Goal: Task Accomplishment & Management: Use online tool/utility

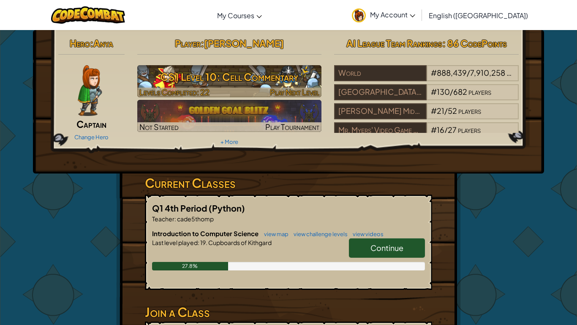
click at [266, 74] on h3 "CS1 Level 10: Cell Commentary" at bounding box center [229, 76] width 185 height 19
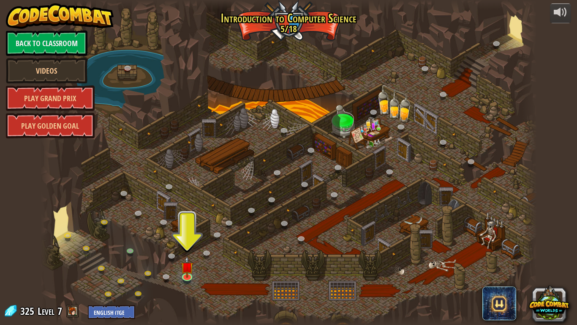
click at [262, 160] on div at bounding box center [289, 162] width 497 height 325
click at [330, 72] on div at bounding box center [289, 162] width 497 height 325
click at [328, 67] on div at bounding box center [289, 162] width 497 height 325
click at [182, 273] on img at bounding box center [187, 261] width 13 height 29
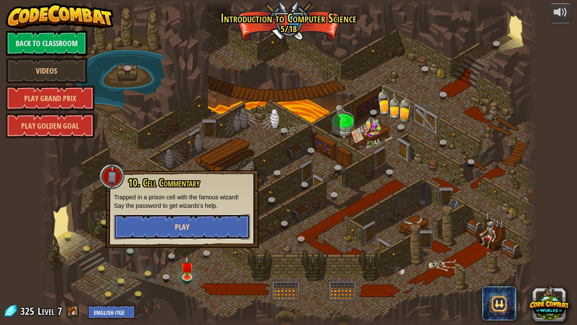
click at [181, 237] on button "Play" at bounding box center [182, 226] width 136 height 25
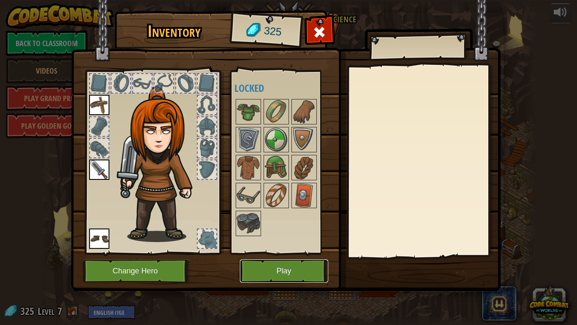
click at [279, 268] on button "Play" at bounding box center [284, 270] width 88 height 23
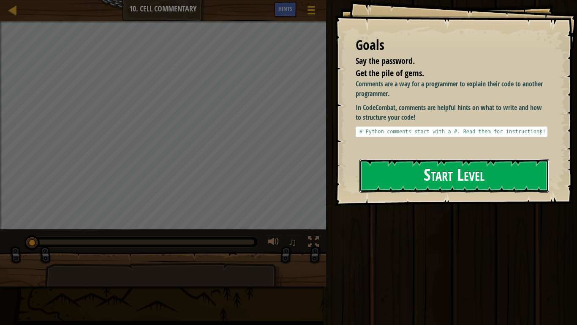
click at [393, 183] on button "Start Level" at bounding box center [455, 175] width 190 height 33
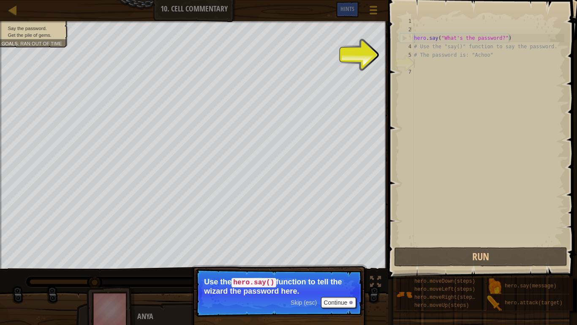
click at [514, 78] on div "hero . say ( "What's the password?" ) # Use the "say()" function to say the pas…" at bounding box center [489, 139] width 152 height 245
click at [427, 69] on div "hero . say ( "What's the password?" ) # Use the "say()" function to say the pas…" at bounding box center [489, 139] width 152 height 245
click at [342, 300] on button "Continue" at bounding box center [338, 302] width 35 height 11
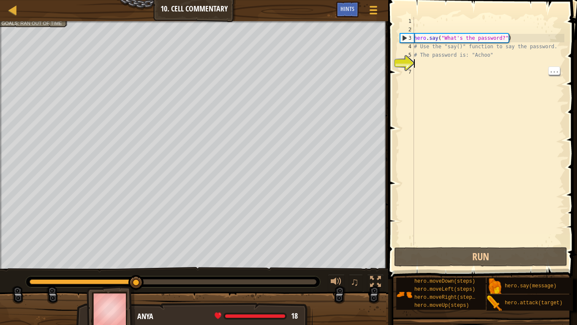
click at [423, 62] on div "hero . say ( "What's the password?" ) # Use the "say()" function to say the pas…" at bounding box center [489, 139] width 152 height 245
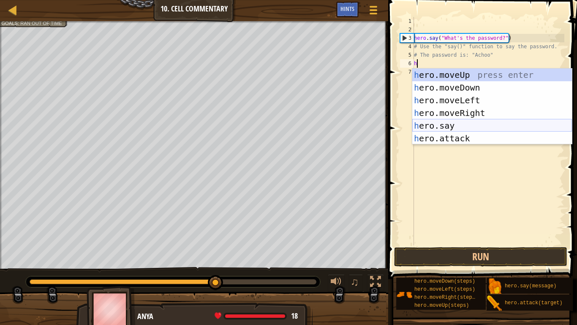
click at [455, 126] on div "h ero.moveUp press enter h ero.moveDown press enter h ero.moveLeft press enter …" at bounding box center [493, 118] width 160 height 101
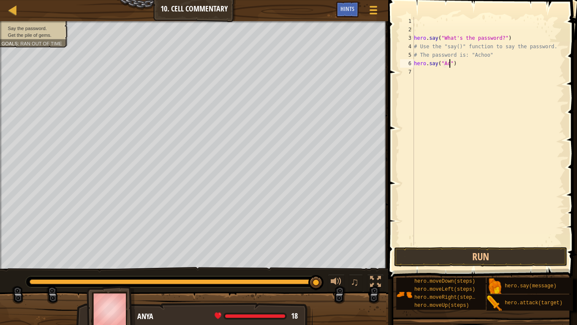
scroll to position [4, 6]
type textarea "hero.say("Achoo")"
click at [416, 69] on div "hero . say ( "What's the password?" ) # Use the "say()" function to say the pas…" at bounding box center [489, 139] width 152 height 245
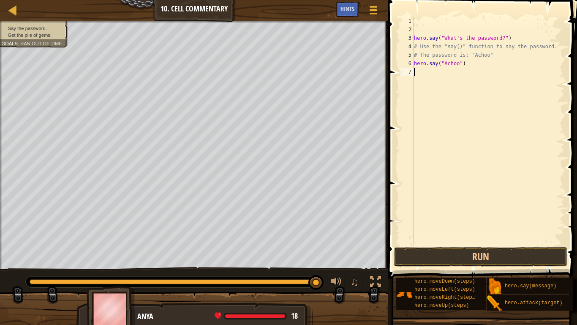
type textarea "h"
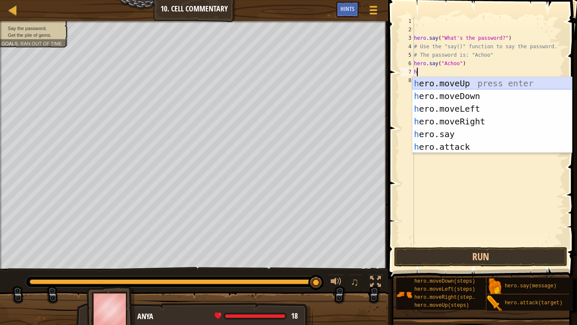
click at [449, 81] on div "h ero.moveUp press enter h ero.moveDown press enter h ero.moveLeft press enter …" at bounding box center [493, 127] width 160 height 101
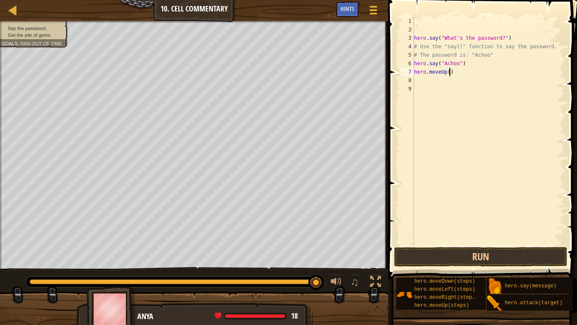
click at [449, 75] on div "hero . say ( "What's the password?" ) # Use the "say()" function to say the pas…" at bounding box center [489, 139] width 152 height 245
type textarea "hero.moveUp(2)"
click at [524, 253] on button "Run" at bounding box center [480, 256] width 173 height 19
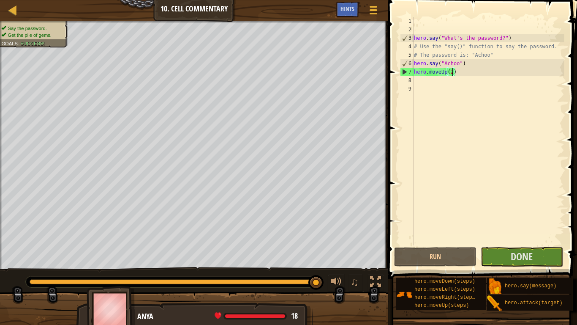
click at [491, 261] on button "Done" at bounding box center [522, 256] width 82 height 19
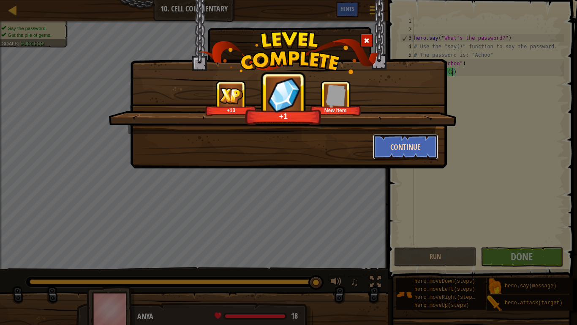
click at [410, 151] on button "Continue" at bounding box center [406, 146] width 66 height 25
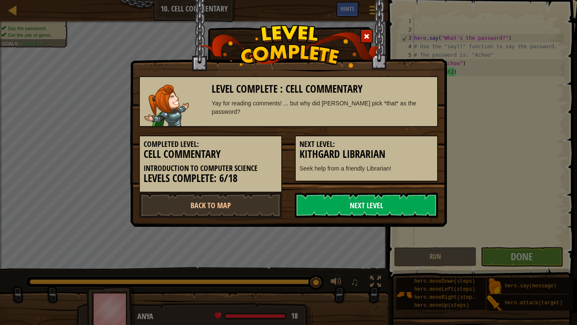
click at [353, 206] on link "Next Level" at bounding box center [366, 204] width 143 height 25
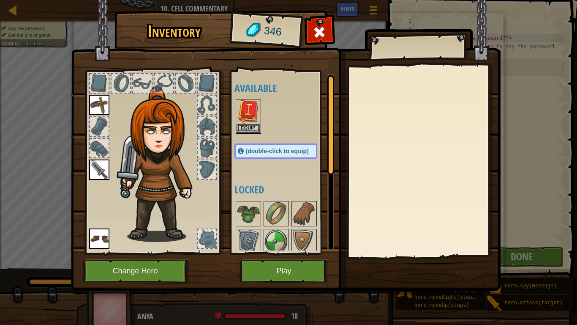
click at [490, 95] on div at bounding box center [423, 161] width 149 height 190
click at [525, 262] on div "Inventory 346 Available Equip Equip Equip Equip (double-click to equip) Locked …" at bounding box center [288, 162] width 577 height 325
click at [287, 279] on button "Play" at bounding box center [284, 270] width 88 height 23
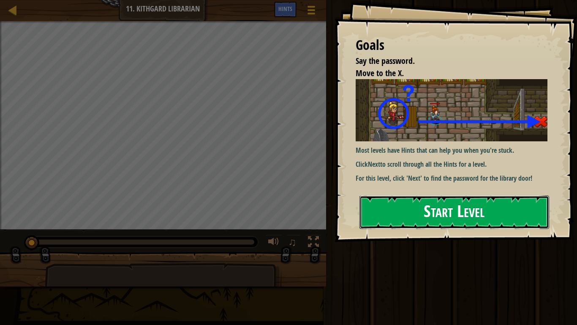
click at [456, 195] on button "Start Level" at bounding box center [455, 211] width 190 height 33
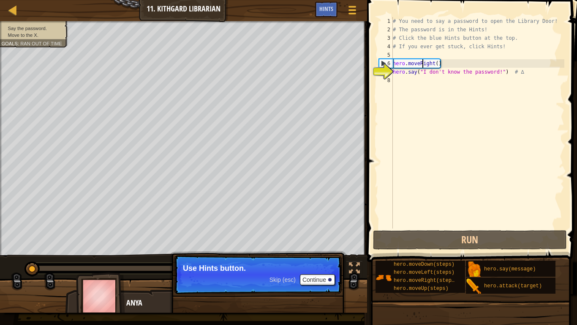
click at [421, 61] on div "# You need to say a password to open the Library Door! # The password is in the…" at bounding box center [477, 131] width 173 height 228
click at [447, 69] on div "# You need to say a password to open the Library Door! # The password is in the…" at bounding box center [477, 131] width 173 height 228
type textarea "hero.say("I don't know the password!") # ∆"
click at [449, 144] on div "# You need to say a password to open the Library Door! # The password is in the…" at bounding box center [477, 131] width 173 height 228
click at [432, 63] on div "# You need to say a password to open the Library Door! # The password is in the…" at bounding box center [477, 131] width 173 height 228
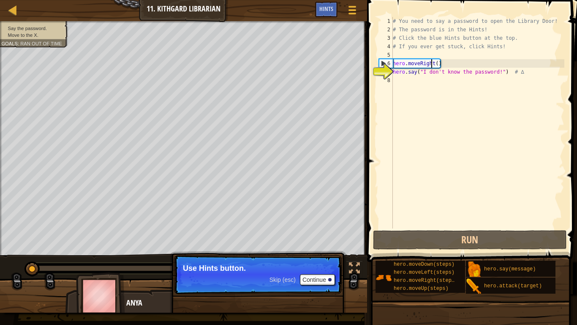
type textarea "hero.moveRight()"
click at [548, 200] on div "# You need to say a password to open the Library Door! # The password is in the…" at bounding box center [477, 131] width 173 height 228
click at [436, 74] on div "# You need to say a password to open the Library Door! # The password is in the…" at bounding box center [477, 131] width 173 height 228
click at [438, 60] on div "# You need to say a password to open the Library Door! # The password is in the…" at bounding box center [477, 131] width 173 height 228
type textarea "hero.moveRight()"
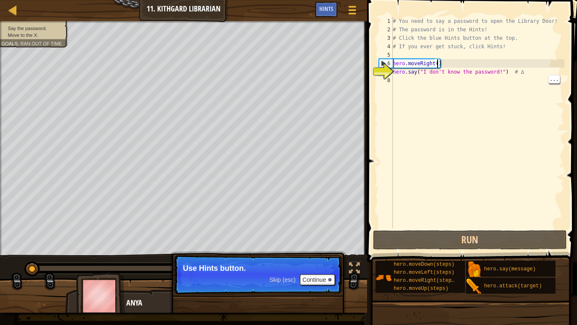
click at [438, 60] on div "# You need to say a password to open the Library Door! # The password is in the…" at bounding box center [477, 131] width 173 height 228
click at [20, 14] on link "Map" at bounding box center [19, 10] width 4 height 11
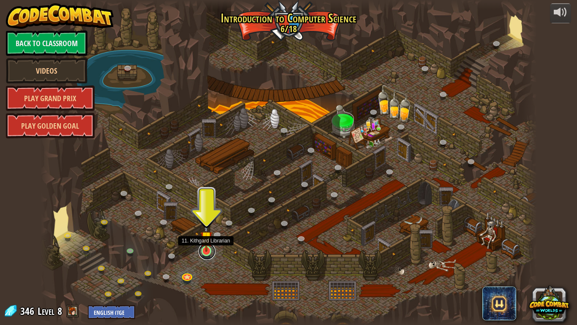
click at [212, 256] on div "25. Kithgard Gates (Locked By Teacher) Escape the Kithgard dungeons, and don't …" at bounding box center [289, 162] width 497 height 325
click at [208, 253] on link at bounding box center [207, 251] width 17 height 17
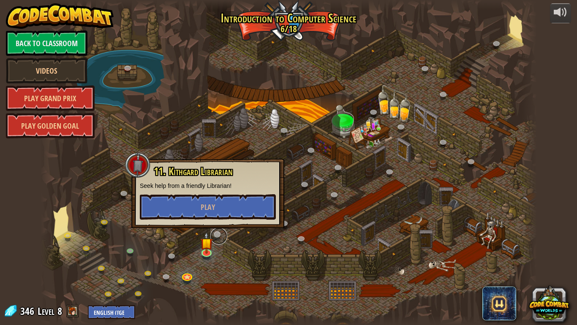
click at [219, 240] on link at bounding box center [219, 235] width 17 height 17
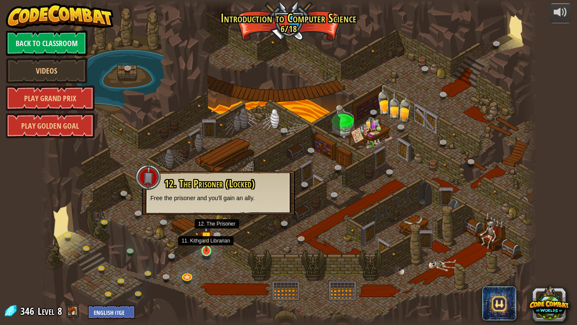
click at [212, 250] on img at bounding box center [206, 237] width 13 height 29
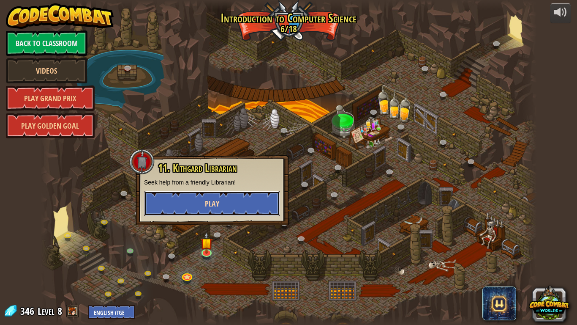
click at [230, 211] on button "Play" at bounding box center [212, 203] width 136 height 25
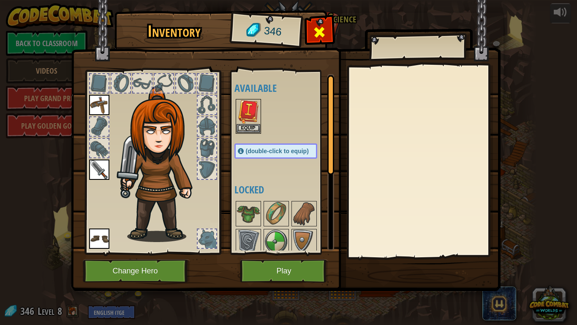
click at [325, 26] on span at bounding box center [320, 32] width 14 height 14
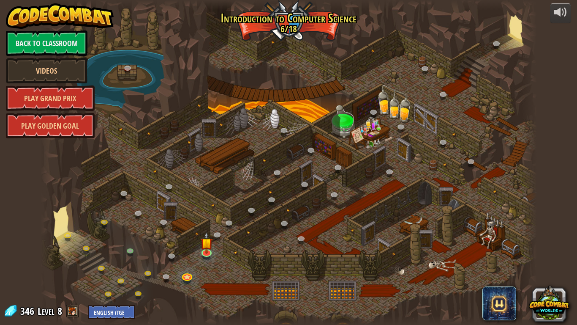
click at [205, 258] on div "25. Kithgard Gates (Locked By Teacher) Escape the Kithgard dungeons, and don't …" at bounding box center [289, 162] width 497 height 325
click at [202, 248] on img at bounding box center [206, 237] width 13 height 29
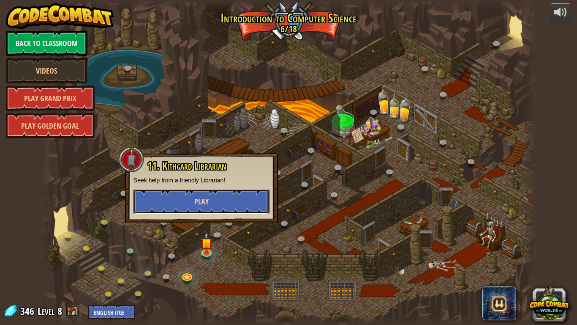
click at [221, 190] on button "Play" at bounding box center [202, 201] width 136 height 25
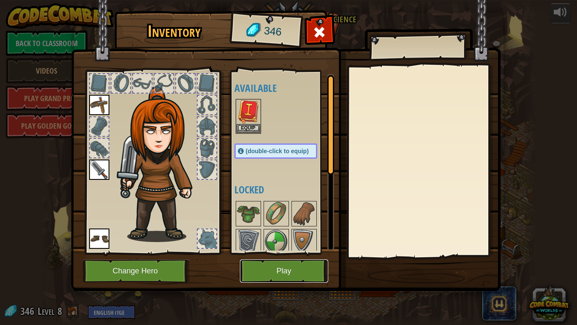
click at [304, 260] on button "Play" at bounding box center [284, 270] width 88 height 23
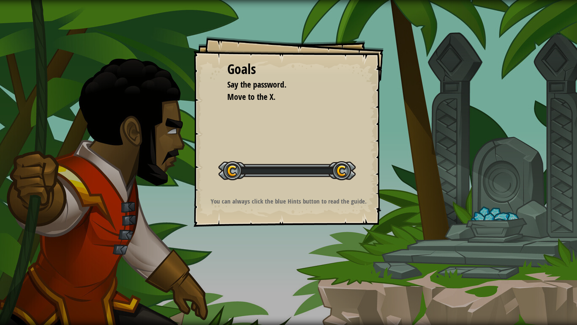
click at [302, 274] on div "Goals Say the password. Move to the X. Start Level Error loading from server. T…" at bounding box center [288, 162] width 577 height 325
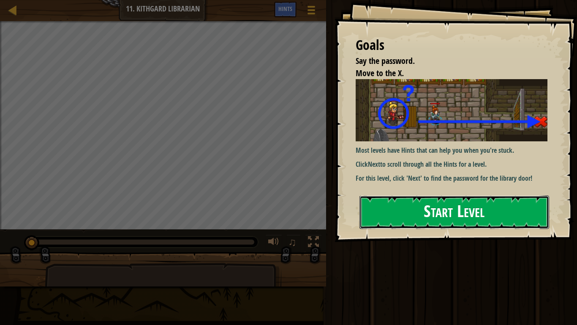
click at [499, 213] on button "Start Level" at bounding box center [455, 211] width 190 height 33
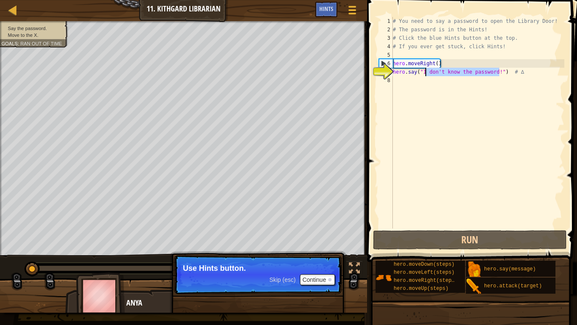
drag, startPoint x: 500, startPoint y: 75, endPoint x: 428, endPoint y: 76, distance: 71.9
click at [428, 76] on div "# You need to say a password to open the Library Door! # The password is in the…" at bounding box center [477, 131] width 173 height 228
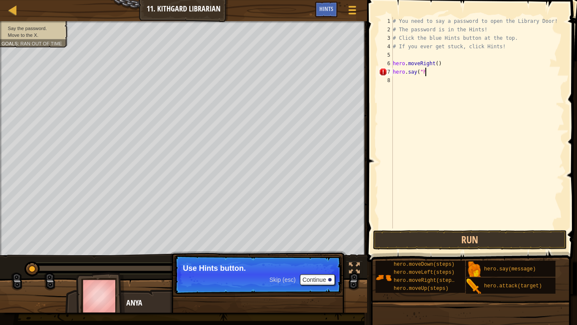
scroll to position [4, 4]
click at [7, 254] on div "♫" at bounding box center [183, 265] width 367 height 25
type textarea "h"
click at [428, 76] on div "# You need to say a password to open the Library Door! # The password is in the…" at bounding box center [477, 131] width 173 height 228
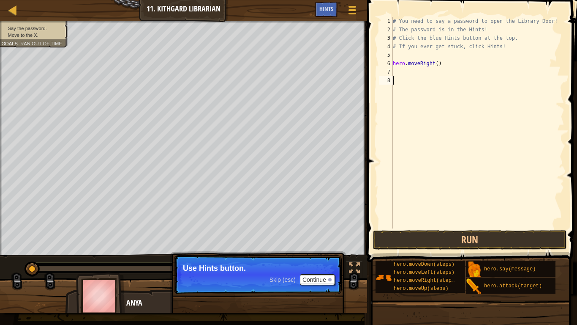
click at [428, 76] on div "# You need to say a password to open the Library Door! # The password is in the…" at bounding box center [477, 131] width 173 height 228
type textarea "hyannnnnnnnnnnnnnnnnnnnnnnnnnnnnnnnnnnnnnnn"
type textarea "h"
click at [323, 284] on button "Continue" at bounding box center [317, 279] width 35 height 11
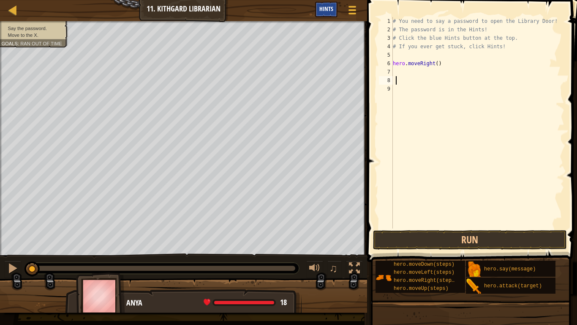
click at [323, 12] on span "Hints" at bounding box center [327, 9] width 14 height 8
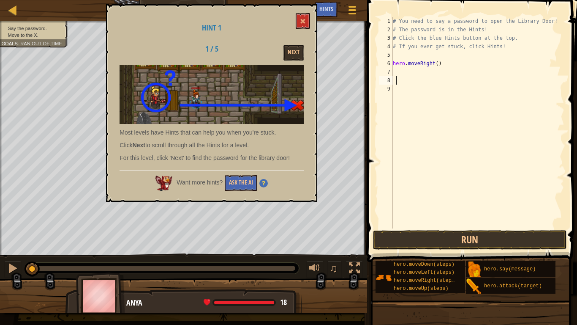
click at [284, 63] on div "Hint 1 1 / 5 Next Most levels have Hints that can help you when you're stuck. C…" at bounding box center [211, 102] width 211 height 197
click at [290, 55] on button "Next" at bounding box center [294, 53] width 20 height 16
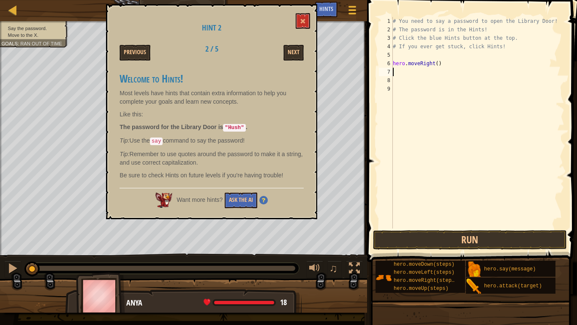
click at [397, 70] on div "# You need to say a password to open the Library Door! # The password is in the…" at bounding box center [477, 131] width 173 height 228
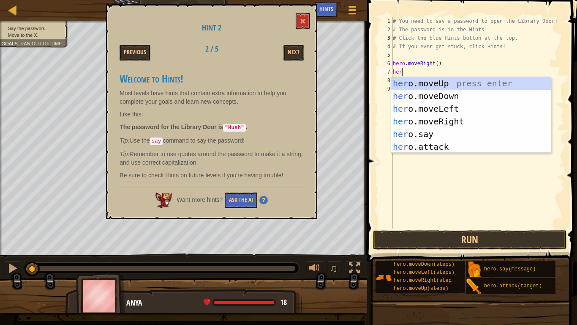
scroll to position [4, 1]
click at [421, 134] on div "her o.moveUp press enter her o.moveDown press enter her o.moveLeft press enter …" at bounding box center [471, 127] width 160 height 101
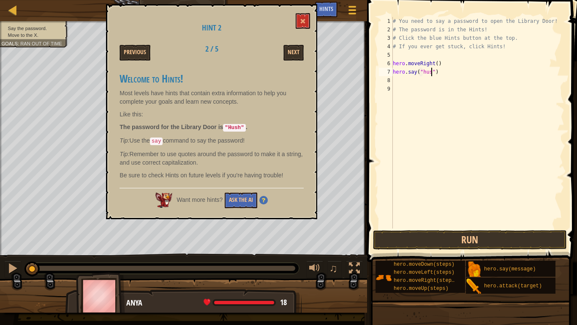
type textarea "hero.say("hush")"
click at [402, 85] on div "# You need to say a password to open the Library Door! # The password is in the…" at bounding box center [477, 131] width 173 height 228
click at [297, 58] on button "Next" at bounding box center [294, 53] width 20 height 16
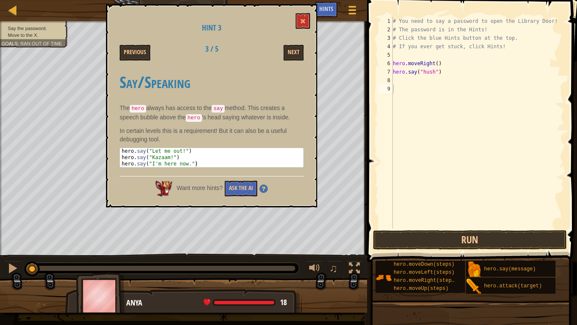
click at [394, 229] on span at bounding box center [473, 118] width 217 height 287
click at [402, 239] on button "Run" at bounding box center [470, 239] width 194 height 19
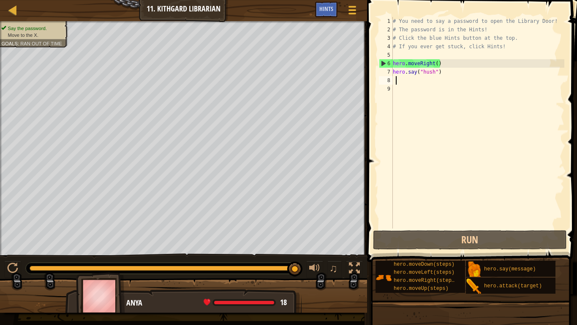
click at [438, 82] on div "# You need to say a password to open the Library Door! # The password is in the…" at bounding box center [477, 131] width 173 height 228
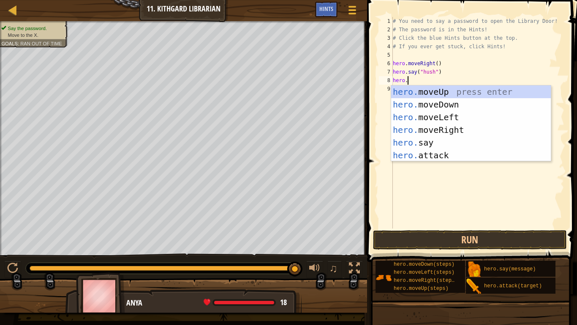
scroll to position [4, 2]
click at [413, 83] on div "# You need to say a password to open the Library Door! # The password is in the…" at bounding box center [477, 131] width 173 height 228
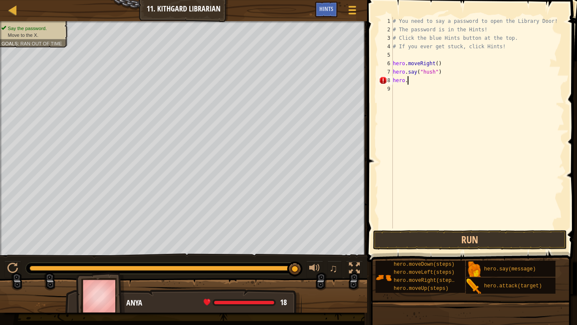
click at [413, 82] on div "# You need to say a password to open the Library Door! # The password is in the…" at bounding box center [477, 131] width 173 height 228
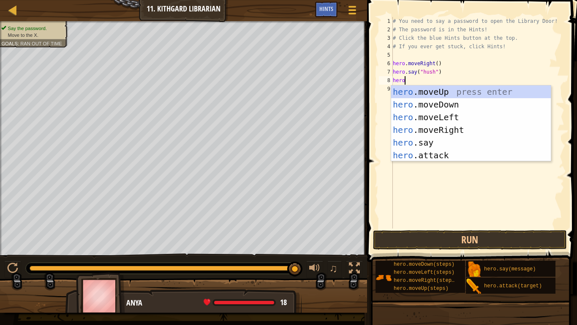
type textarea "hero."
click at [438, 132] on div "hero. moveUp press enter hero. moveDown press enter hero. moveLeft press enter …" at bounding box center [471, 135] width 160 height 101
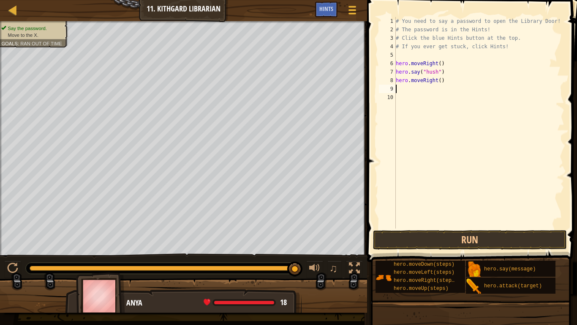
scroll to position [4, 0]
click at [511, 242] on button "Run" at bounding box center [470, 239] width 194 height 19
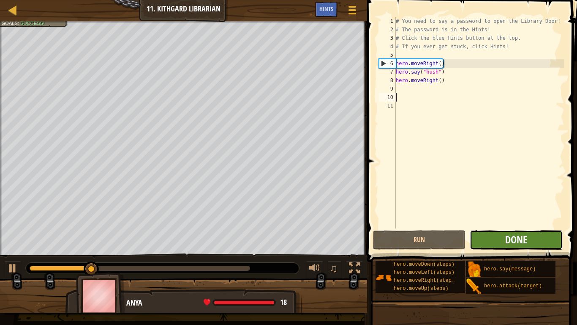
click at [522, 240] on span "Done" at bounding box center [517, 239] width 22 height 14
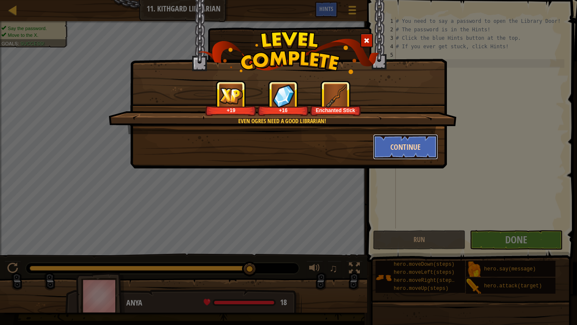
click at [406, 152] on button "Continue" at bounding box center [406, 146] width 66 height 25
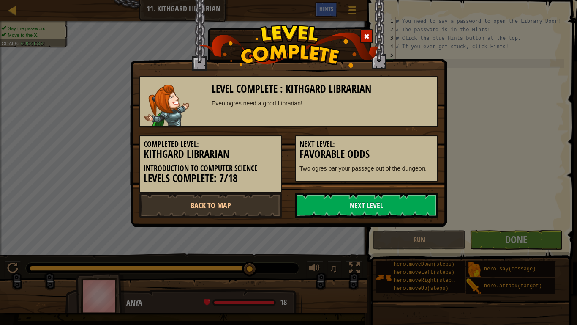
click at [425, 164] on p "Two ogres bar your passage out of the dungeon." at bounding box center [367, 168] width 134 height 8
click at [406, 213] on link "Next Level" at bounding box center [366, 204] width 143 height 25
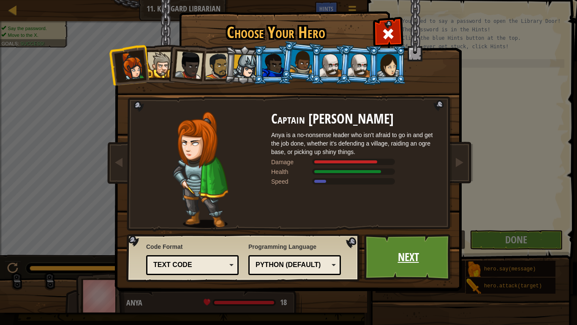
click at [405, 259] on link "Next" at bounding box center [408, 257] width 88 height 46
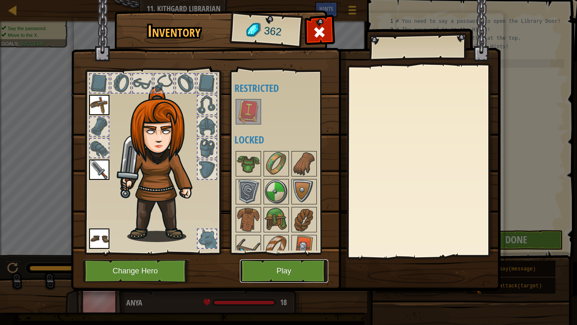
click at [315, 271] on button "Play" at bounding box center [284, 270] width 88 height 23
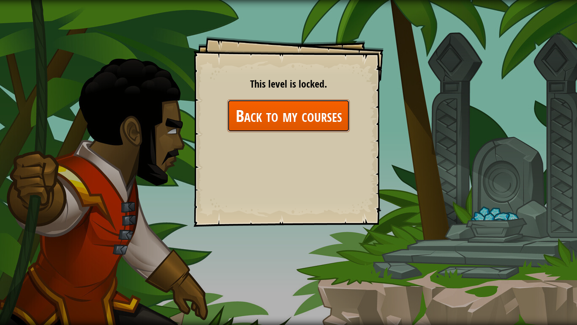
click at [338, 103] on link "Back to my courses" at bounding box center [288, 115] width 123 height 33
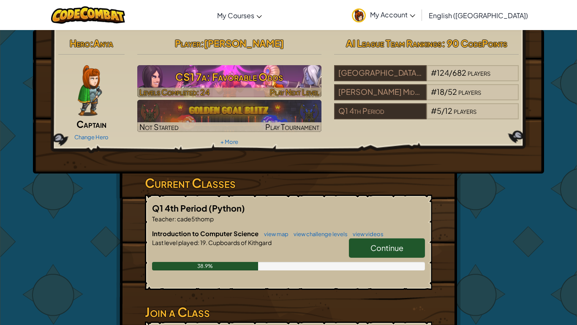
click at [310, 67] on h3 "CS1 7a: Favorable Odds" at bounding box center [229, 76] width 185 height 19
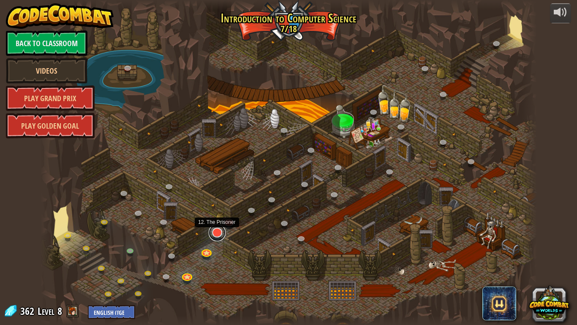
click at [214, 234] on link at bounding box center [217, 232] width 17 height 17
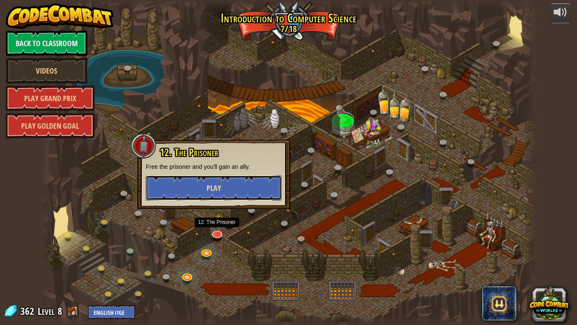
click at [261, 192] on button "Play" at bounding box center [214, 187] width 136 height 25
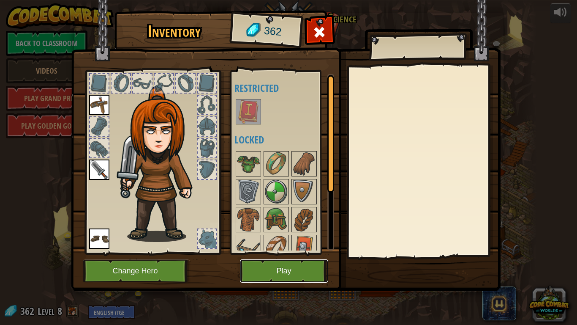
click at [318, 271] on button "Play" at bounding box center [284, 270] width 88 height 23
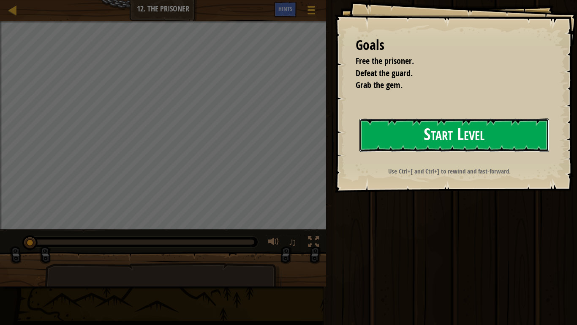
click at [482, 151] on button "Start Level" at bounding box center [455, 134] width 190 height 33
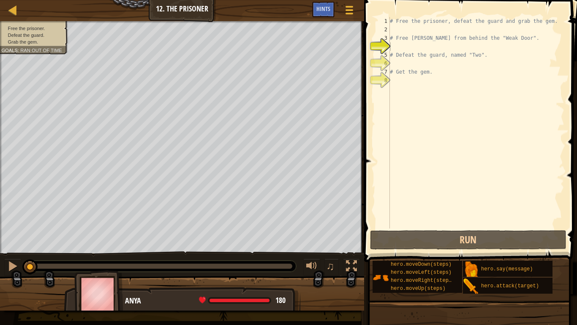
click at [407, 63] on div "# Free the prisoner, defeat the guard and grab the gem. # Free Patrick from beh…" at bounding box center [476, 131] width 176 height 228
click at [408, 71] on div "# Free the prisoner, defeat the guard and grab the gem. # Free Patrick from beh…" at bounding box center [476, 131] width 176 height 228
click at [399, 53] on div "# Free the prisoner, defeat the guard and grab the gem. # Free Patrick from beh…" at bounding box center [476, 131] width 176 height 228
type textarea "# Defeat the guard, named "Two"."
click at [573, 246] on div "Run Submit Done Statement / Call /" at bounding box center [475, 239] width 197 height 19
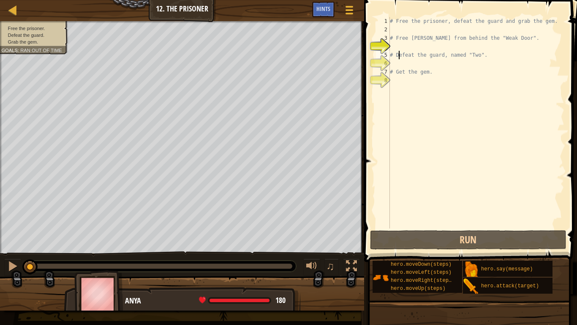
click at [393, 52] on div "# Free the prisoner, defeat the guard and grab the gem. # Free Patrick from beh…" at bounding box center [476, 131] width 176 height 228
click at [393, 48] on div "# Free the prisoner, defeat the guard and grab the gem. # Free Patrick from beh…" at bounding box center [476, 131] width 176 height 228
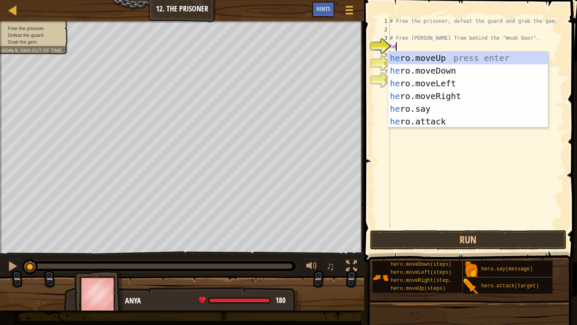
type textarea "hero"
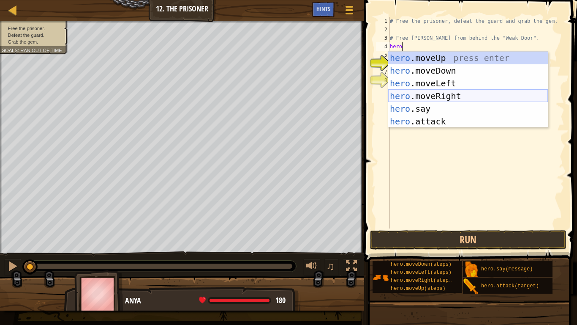
click at [418, 95] on div "hero .moveUp press enter hero .moveDown press enter hero .moveLeft press enter …" at bounding box center [468, 102] width 160 height 101
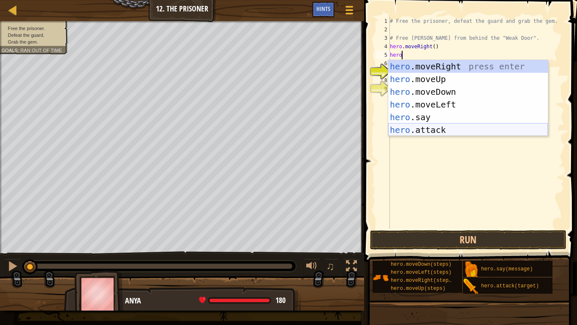
click at [422, 126] on div "hero .moveRight press enter hero .moveUp press enter hero .moveDown press enter…" at bounding box center [468, 110] width 160 height 101
type textarea "hero.attack("Enemy Name")"
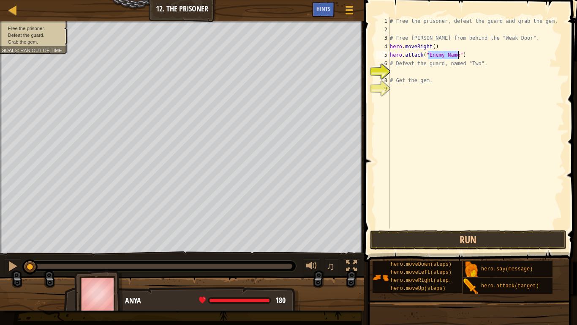
click at [410, 73] on div "# Free the prisoner, defeat the guard and grab the gem. # Free Patrick from beh…" at bounding box center [476, 131] width 176 height 228
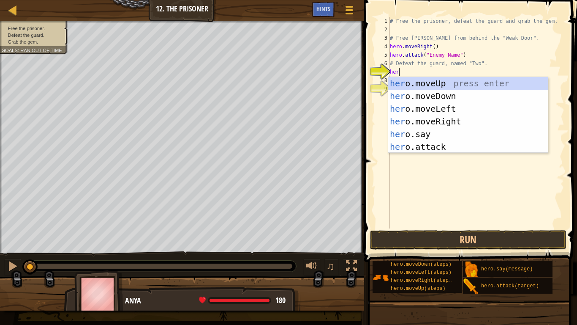
type textarea "hero"
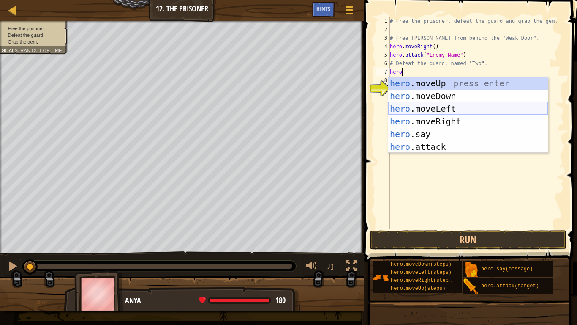
click at [447, 110] on div "hero .moveUp press enter hero .moveDown press enter hero .moveLeft press enter …" at bounding box center [468, 127] width 160 height 101
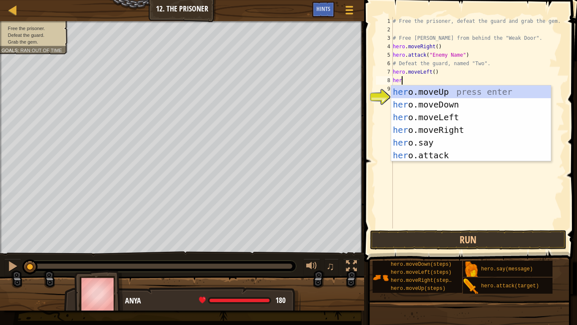
type textarea "hero"
click at [464, 134] on div "hero .moveUp press enter hero .moveDown press enter hero .moveLeft press enter …" at bounding box center [471, 135] width 160 height 101
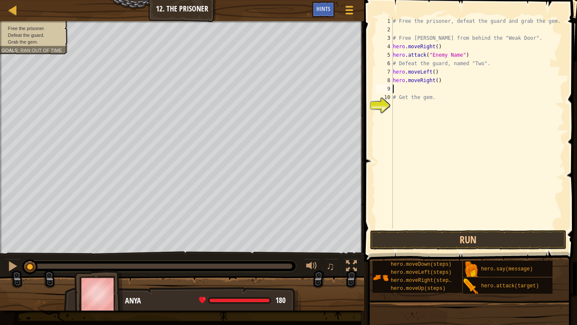
click at [438, 82] on div "# Free the prisoner, defeat the guard and grab the gem. # Free Patrick from beh…" at bounding box center [477, 131] width 173 height 228
type textarea "hero.moveRight(4)"
click at [400, 88] on div "# Free the prisoner, defeat the guard and grab the gem. # Free Patrick from beh…" at bounding box center [477, 131] width 173 height 228
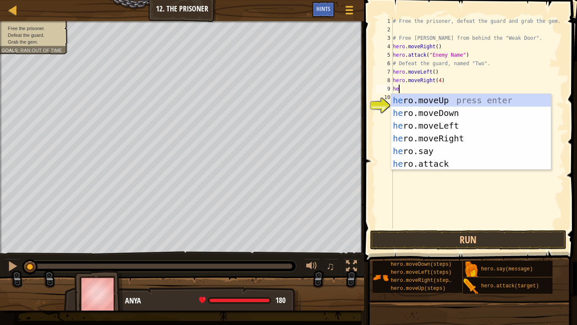
scroll to position [4, 1]
click at [420, 162] on div "hero .moveUp press enter hero .moveDown press enter hero .moveLeft press enter …" at bounding box center [471, 144] width 160 height 101
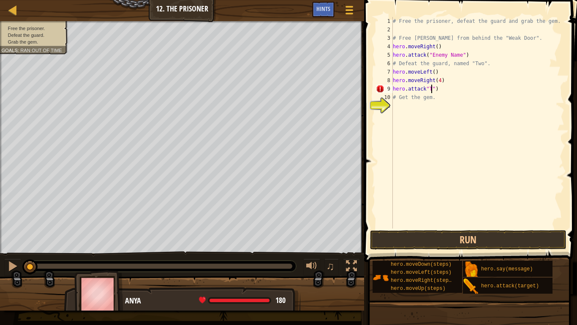
scroll to position [4, 5]
type textarea "hero.attack"Two")"
click at [424, 101] on div "# Free the prisoner, defeat the guard and grab the gem. # Free Patrick from beh…" at bounding box center [477, 131] width 173 height 228
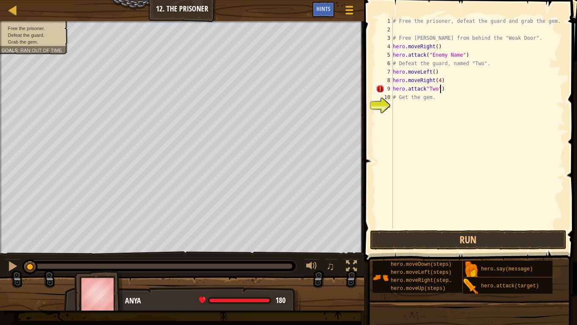
click at [440, 91] on div "# Free the prisoner, defeat the guard and grab the gem. # Free Patrick from beh…" at bounding box center [477, 131] width 173 height 228
click at [429, 90] on div "# Free the prisoner, defeat the guard and grab the gem. # Free Patrick from beh…" at bounding box center [477, 131] width 173 height 228
click at [425, 85] on div "# Free the prisoner, defeat the guard and grab the gem. # Free Patrick from beh…" at bounding box center [477, 131] width 173 height 228
type textarea "hero.attack("Two")"
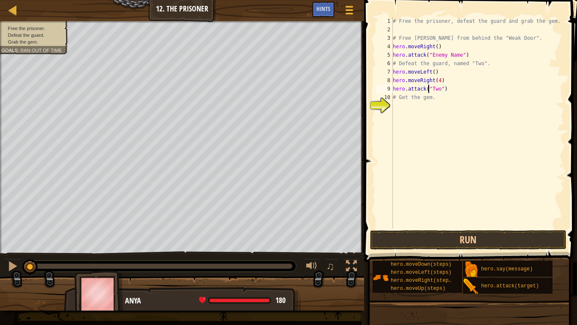
click at [440, 104] on div "# Free the prisoner, defeat the guard and grab the gem. # Free Patrick from beh…" at bounding box center [477, 131] width 173 height 228
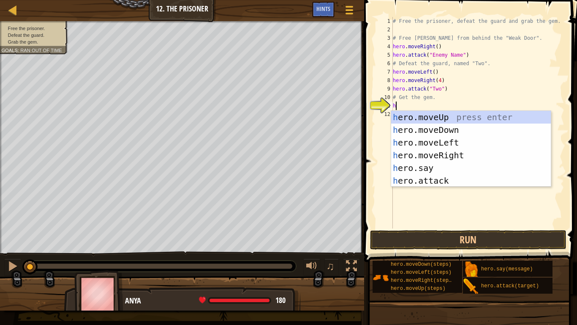
type textarea "hero"
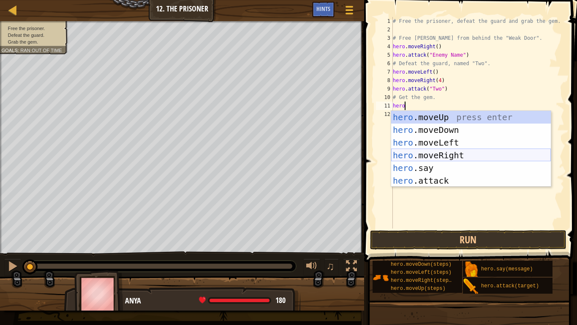
click at [430, 159] on div "hero .moveUp press enter hero .moveDown press enter hero .moveLeft press enter …" at bounding box center [471, 161] width 160 height 101
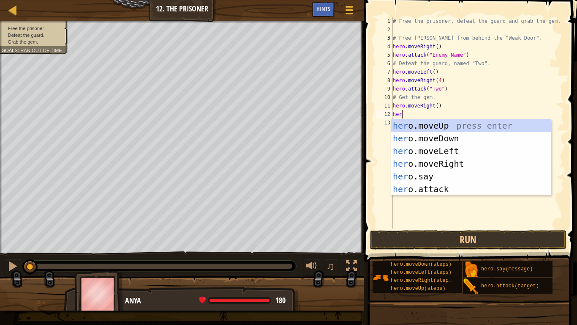
type textarea "hero"
click at [440, 137] on div "hero .moveUp press enter hero .moveDown press enter hero .moveLeft press enter …" at bounding box center [471, 169] width 160 height 101
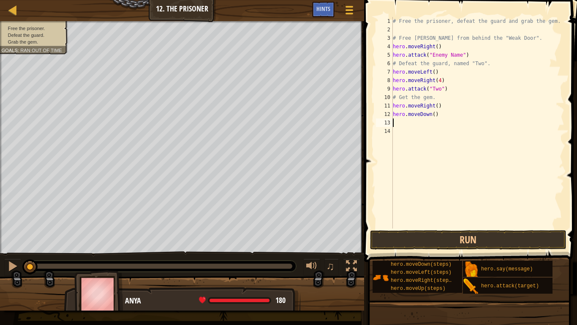
click at [410, 136] on div "# Free the prisoner, defeat the guard and grab the gem. # Free Patrick from beh…" at bounding box center [477, 131] width 173 height 228
type textarea "g"
click at [532, 231] on button "Run" at bounding box center [468, 239] width 197 height 19
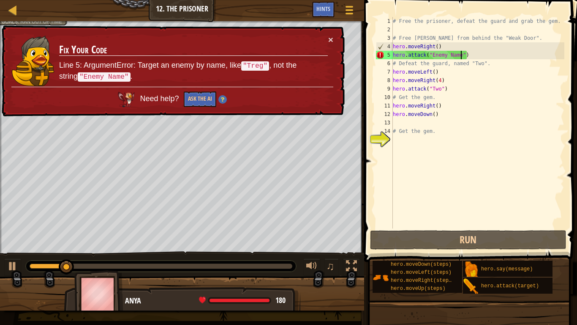
click at [462, 53] on div "# Free the prisoner, defeat the guard and grab the gem. # Free Patrick from beh…" at bounding box center [477, 131] width 173 height 228
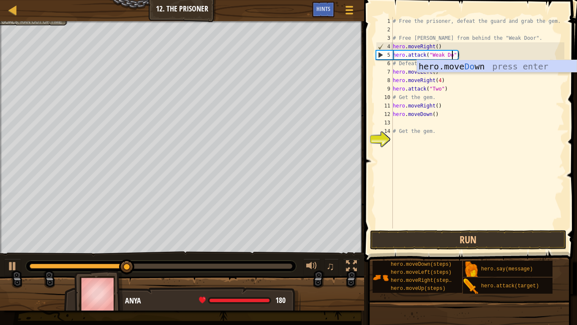
scroll to position [4, 9]
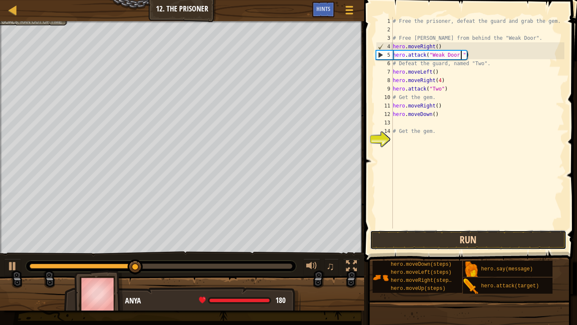
click at [555, 239] on button "Run" at bounding box center [468, 239] width 197 height 19
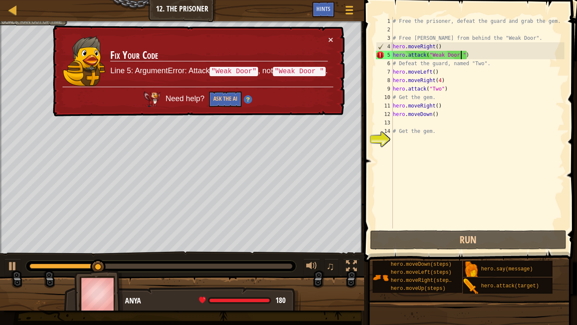
click at [461, 52] on div "# Free the prisoner, defeat the guard and grab the gem. # Free Patrick from beh…" at bounding box center [477, 131] width 173 height 228
click at [464, 52] on div "# Free the prisoner, defeat the guard and grab the gem. # Free Patrick from beh…" at bounding box center [477, 131] width 173 height 228
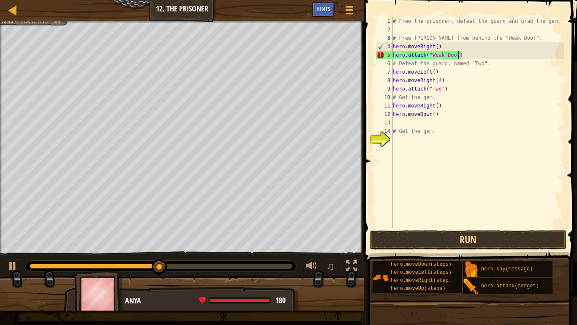
scroll to position [4, 10]
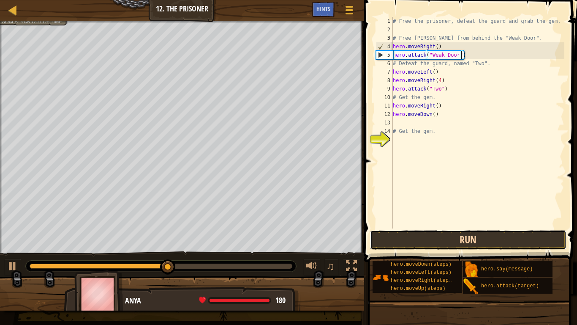
click at [469, 232] on button "Run" at bounding box center [468, 239] width 197 height 19
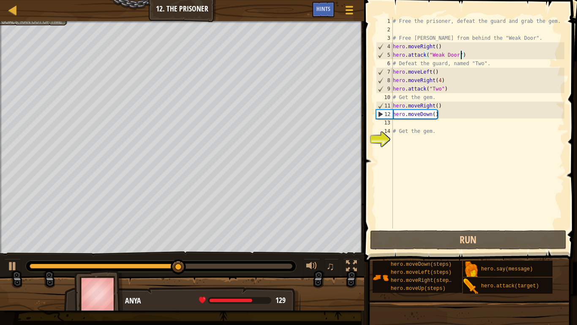
click at [432, 107] on div "# Free the prisoner, defeat the guard and grab the gem. # Free Patrick from beh…" at bounding box center [477, 131] width 173 height 228
type textarea "hero.moveRight()"
click at [402, 124] on div "# Free the prisoner, defeat the guard and grab the gem. # Free Patrick from beh…" at bounding box center [477, 131] width 173 height 228
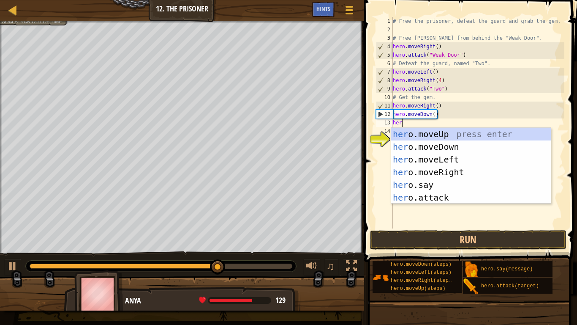
scroll to position [4, 1]
type textarea "hero"
click at [415, 145] on div "hero .moveUp press enter hero .moveDown press enter hero .moveLeft press enter …" at bounding box center [471, 178] width 160 height 101
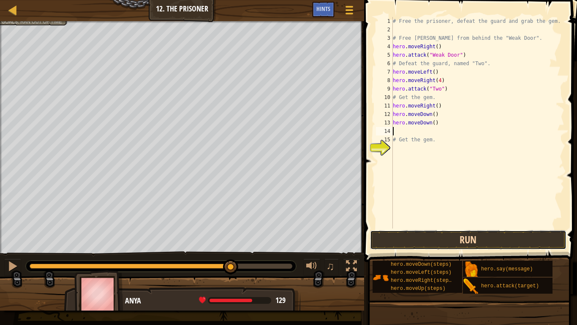
click at [440, 244] on button "Run" at bounding box center [468, 239] width 197 height 19
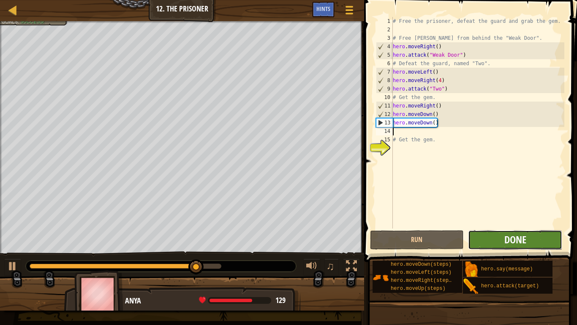
click at [514, 244] on span "Done" at bounding box center [516, 239] width 22 height 14
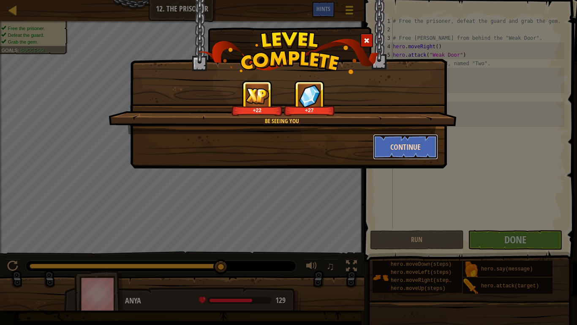
click at [413, 155] on button "Continue" at bounding box center [406, 146] width 66 height 25
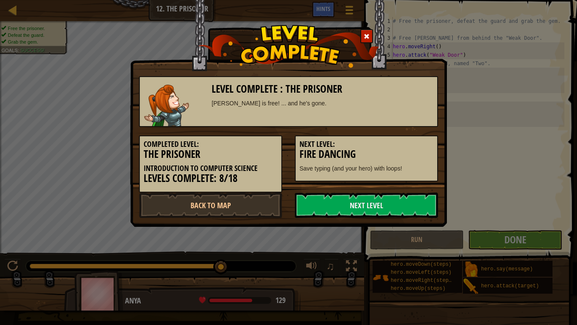
click at [428, 150] on h3 "Fire Dancing" at bounding box center [367, 153] width 134 height 11
click at [430, 149] on h3 "Fire Dancing" at bounding box center [367, 153] width 134 height 11
click at [424, 148] on h3 "Fire Dancing" at bounding box center [367, 153] width 134 height 11
click at [423, 148] on h3 "Fire Dancing" at bounding box center [367, 153] width 134 height 11
click at [411, 110] on div "Level Complete : The Prisoner Archer Patrick is free! ... and he's gone." at bounding box center [288, 101] width 299 height 51
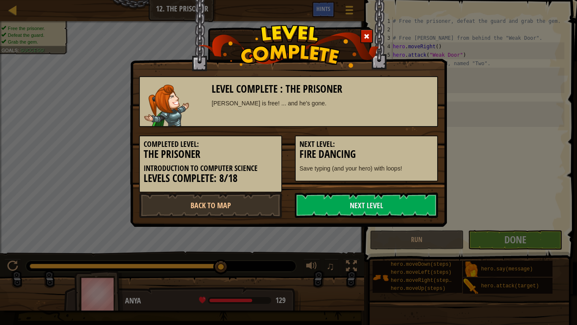
click at [410, 109] on div "Level Complete : The Prisoner Archer Patrick is free! ... and he's gone." at bounding box center [288, 101] width 299 height 51
click at [409, 152] on h3 "Fire Dancing" at bounding box center [367, 153] width 134 height 11
click at [404, 145] on h5 "Next Level:" at bounding box center [367, 144] width 134 height 8
click at [401, 138] on div "Next Level: Fire Dancing Save typing (and your hero) with loops!" at bounding box center [366, 158] width 143 height 46
click at [410, 217] on link "Next Level" at bounding box center [366, 204] width 143 height 25
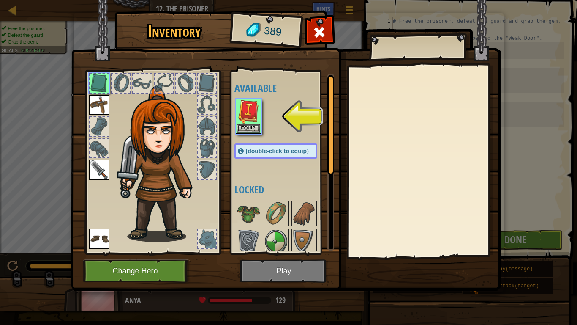
click at [290, 285] on img at bounding box center [286, 137] width 430 height 307
click at [320, 37] on span at bounding box center [320, 32] width 14 height 14
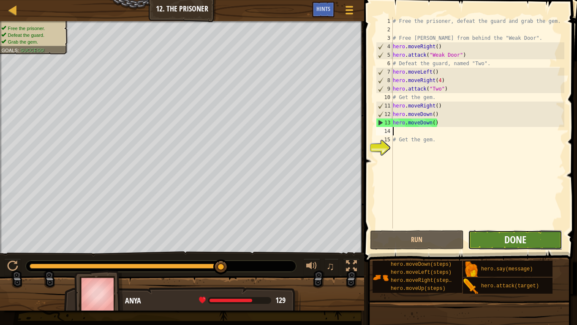
click at [511, 244] on span "Done" at bounding box center [516, 239] width 22 height 14
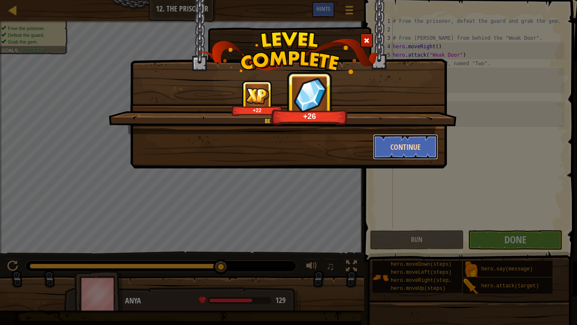
click at [397, 156] on button "Continue" at bounding box center [406, 146] width 66 height 25
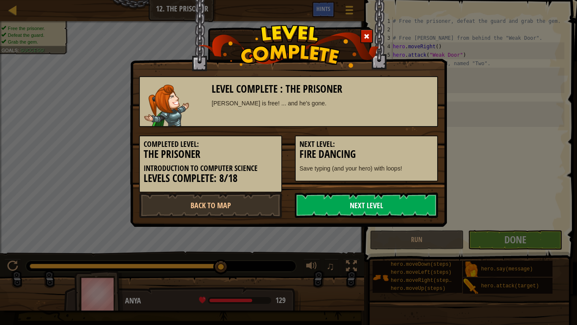
click at [369, 213] on link "Next Level" at bounding box center [366, 204] width 143 height 25
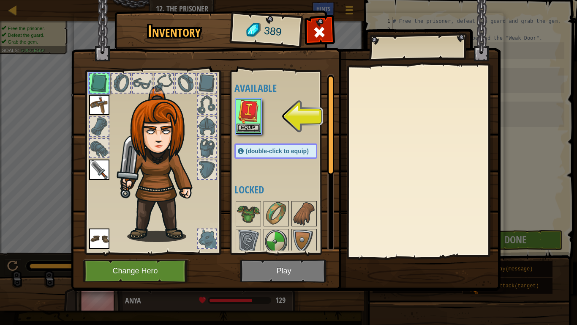
click at [258, 115] on img at bounding box center [249, 112] width 24 height 24
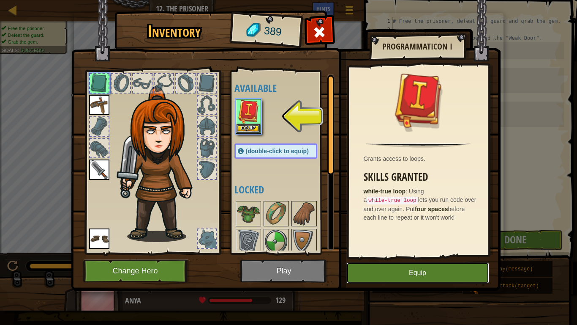
click at [444, 271] on button "Equip" at bounding box center [418, 272] width 143 height 21
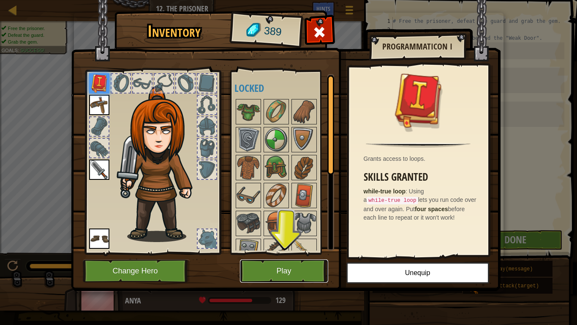
click at [289, 277] on button "Play" at bounding box center [284, 270] width 88 height 23
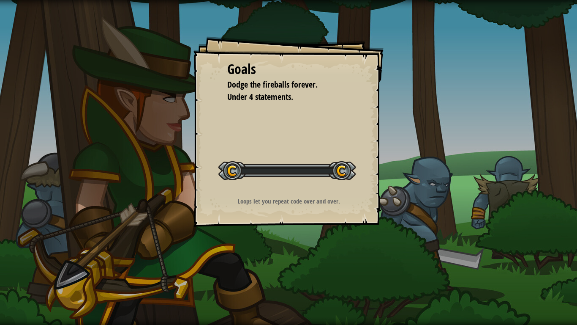
click at [302, 271] on div "Goals Dodge the fireballs forever. Under 4 statements. Start Level Error loadin…" at bounding box center [288, 162] width 577 height 325
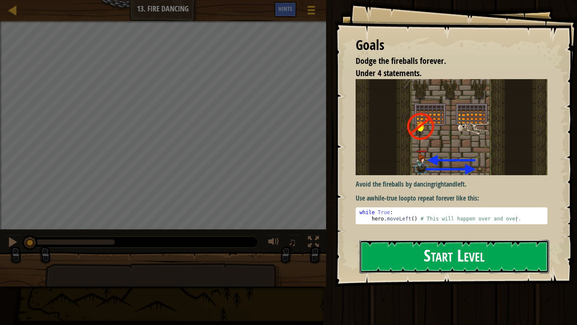
click at [475, 256] on button "Start Level" at bounding box center [455, 256] width 190 height 33
